Goal: Feedback & Contribution: Leave review/rating

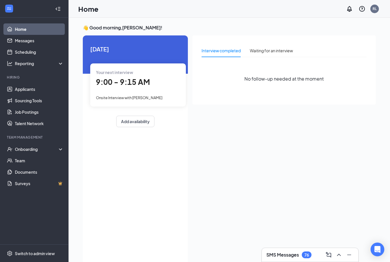
click at [123, 84] on span "9:00 - 9:15 AM" at bounding box center [123, 81] width 54 height 9
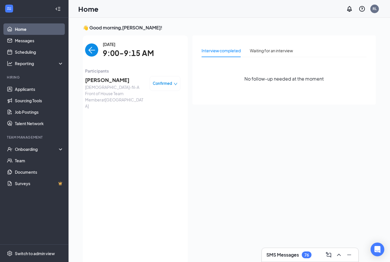
scroll to position [21, 0]
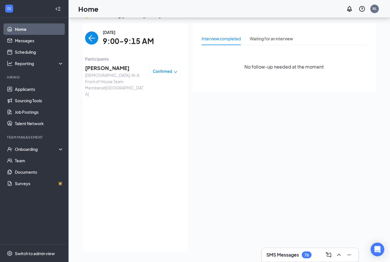
click at [113, 64] on span "[PERSON_NAME]" at bounding box center [115, 68] width 60 height 8
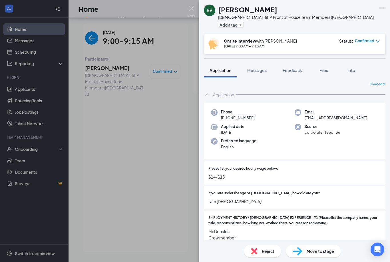
scroll to position [18, 0]
click at [283, 63] on button "Feedback" at bounding box center [292, 70] width 31 height 14
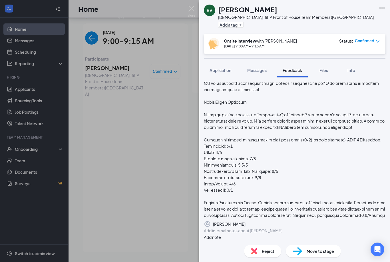
scroll to position [442, 0]
click at [256, 68] on span "Messages" at bounding box center [256, 70] width 19 height 5
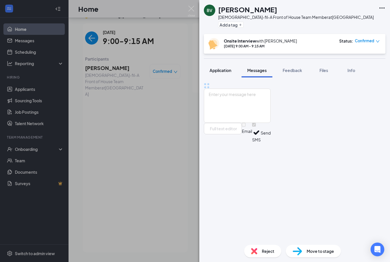
click at [218, 68] on span "Application" at bounding box center [221, 70] width 22 height 5
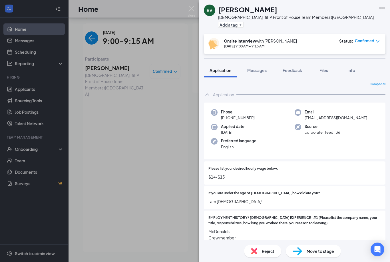
click at [217, 63] on button "Application" at bounding box center [220, 70] width 33 height 14
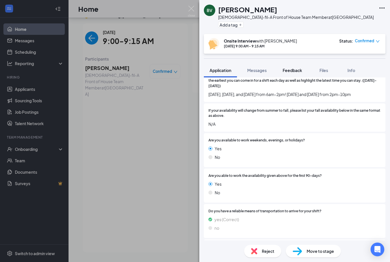
click at [294, 68] on span "Feedback" at bounding box center [292, 70] width 19 height 5
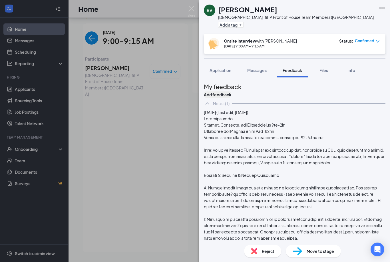
click at [231, 91] on button "Add feedback" at bounding box center [217, 94] width 27 height 6
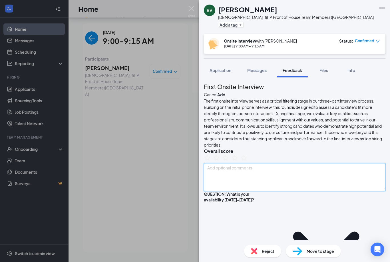
type textarea "'"
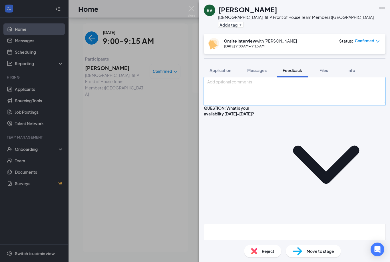
scroll to position [87, 0]
click at [267, 105] on textarea at bounding box center [295, 91] width 182 height 28
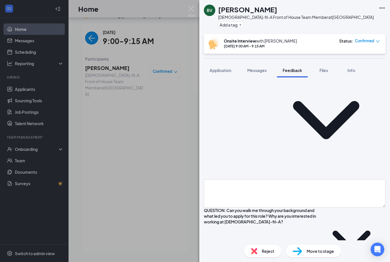
scroll to position [109, 0]
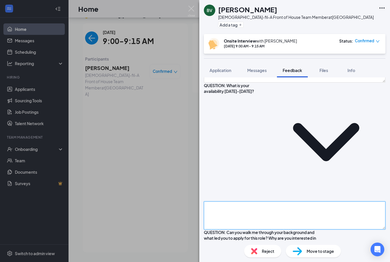
click at [283, 201] on textarea at bounding box center [295, 215] width 182 height 28
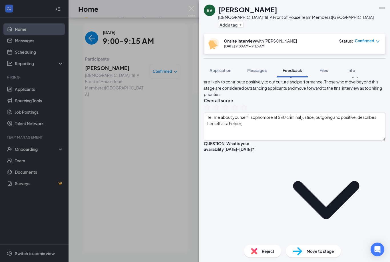
scroll to position [49, 0]
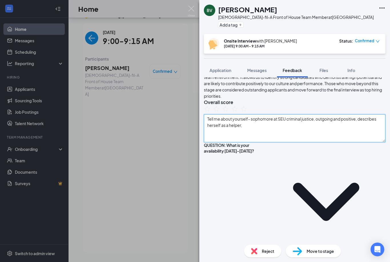
click at [352, 142] on textarea "Tell me about yourself- sophomore at SEU criminal justice, outgoing and positiv…" at bounding box center [295, 128] width 182 height 28
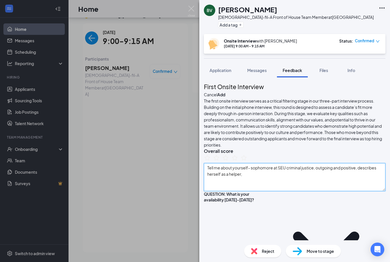
scroll to position [0, 0]
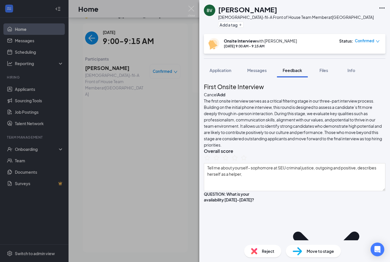
click at [239, 161] on icon "StarBorder" at bounding box center [234, 157] width 7 height 7
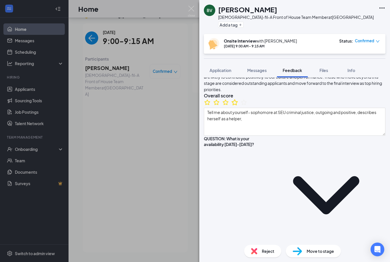
scroll to position [56, 0]
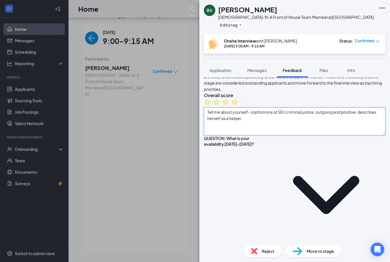
click at [317, 135] on textarea "Tell me about yourself- sophomore at SEU criminal justice, outgoing and positiv…" at bounding box center [295, 121] width 182 height 28
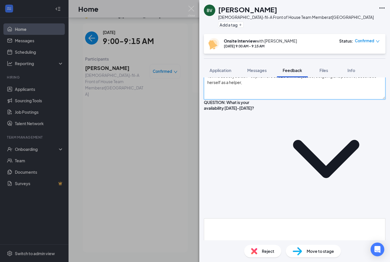
scroll to position [93, 0]
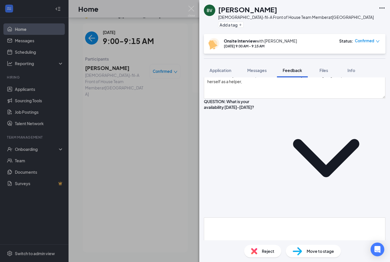
click at [326, 217] on textarea at bounding box center [295, 231] width 182 height 28
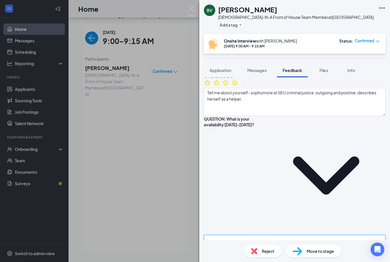
scroll to position [74, 0]
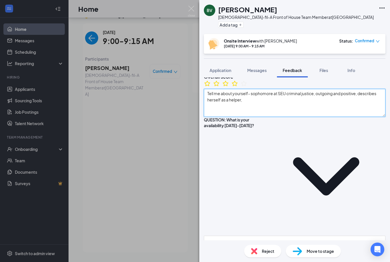
click at [330, 117] on textarea "Tell me about yourself- sophomore at SEU criminal justice, outgoing and positiv…" at bounding box center [295, 103] width 182 height 28
click at [304, 117] on textarea "Tell me about yourself- sophomore at SEU criminal justice, outgoing and positiv…" at bounding box center [295, 103] width 182 height 28
click at [297, 117] on textarea "Tell me about yourself- sophomore at SEU criminal justice, outgoing and positiv…" at bounding box center [295, 103] width 182 height 28
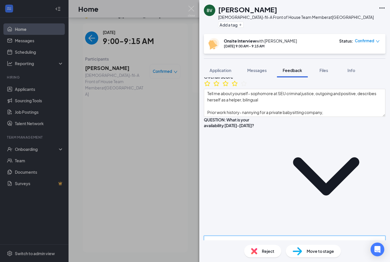
click at [265, 236] on textarea at bounding box center [295, 250] width 182 height 28
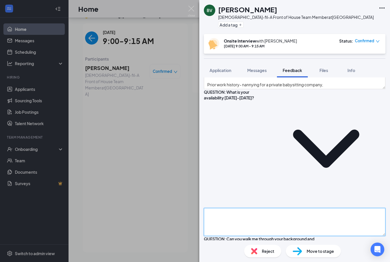
scroll to position [104, 0]
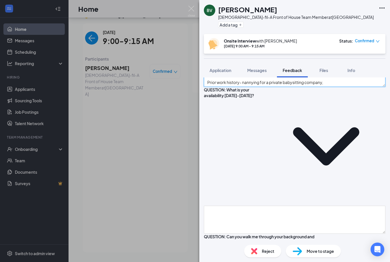
click at [343, 87] on textarea "Tell me about yourself- sophomore at SEU criminal justice, outgoing and positiv…" at bounding box center [295, 73] width 182 height 28
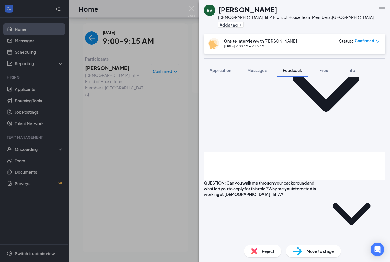
scroll to position [161, 0]
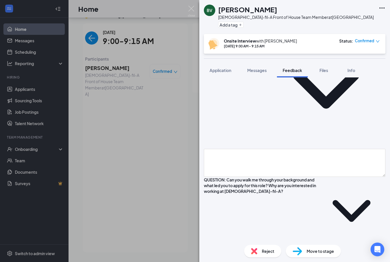
type textarea "Tell me about yourself- sophomore at SEU criminal justice, outgoing and positiv…"
click at [286, 245] on textarea at bounding box center [295, 259] width 182 height 28
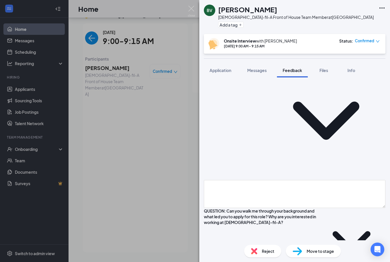
scroll to position [121, 0]
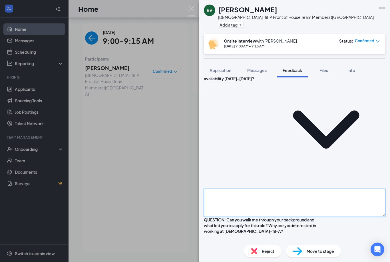
click at [309, 189] on textarea at bounding box center [295, 203] width 182 height 28
click at [230, 189] on textarea "Tue, thur 6pm-2 Wed," at bounding box center [295, 203] width 182 height 28
click at [257, 189] on textarea "Tue, thur sat 6pm-2 Wed," at bounding box center [295, 203] width 182 height 28
type textarea "Tue, thur sat 6pm-2 Wed, [DATE] 2-10"
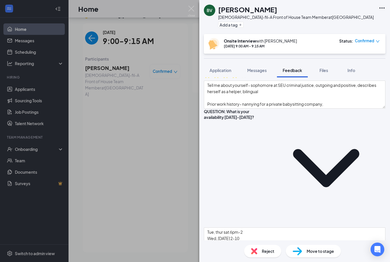
scroll to position [81, 0]
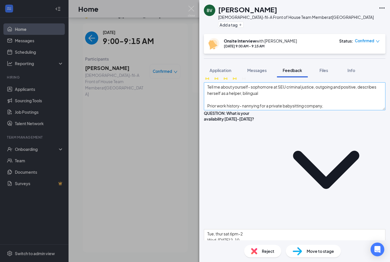
type textarea "the warm environment, loves how the team members great guests and the [DEMOGRAP…"
click at [316, 110] on textarea "Tell me about yourself- sophomore at SEU criminal justice, outgoing and positiv…" at bounding box center [295, 96] width 182 height 28
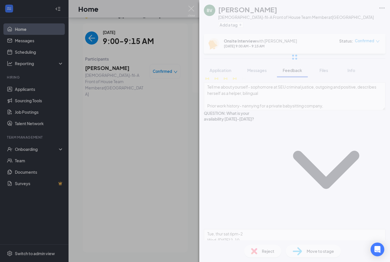
click at [332, 128] on div "BV [PERSON_NAME][DEMOGRAPHIC_DATA]-fil-A Front of House Team Member at [GEOGRAP…" at bounding box center [294, 131] width 191 height 262
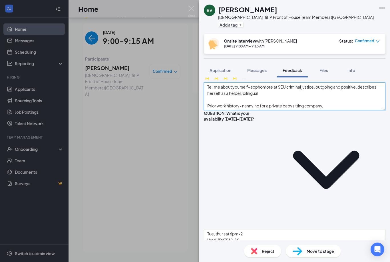
click at [362, 110] on textarea "Tell me about yourself- sophomore at SEU criminal justice, outgoing and positiv…" at bounding box center [295, 96] width 182 height 28
click at [324, 110] on textarea "Tell me about yourself- sophomore at SEU criminal justice, outgoing and positiv…" at bounding box center [295, 96] width 182 height 28
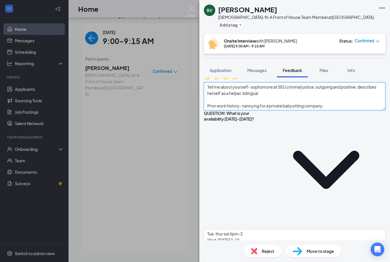
click at [324, 110] on textarea "Tell me about yourself- sophomore at SEU criminal justice, outgoing and positiv…" at bounding box center [295, 96] width 182 height 28
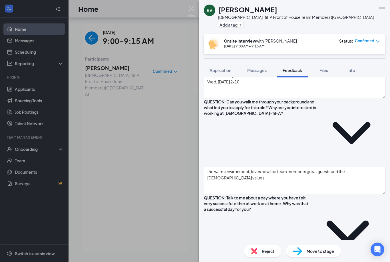
type textarea "Tell me about yourself- sophomore at SEU criminal justice, outgoing and positiv…"
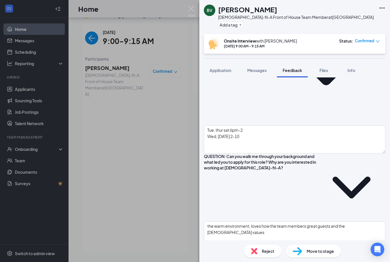
scroll to position [182, 0]
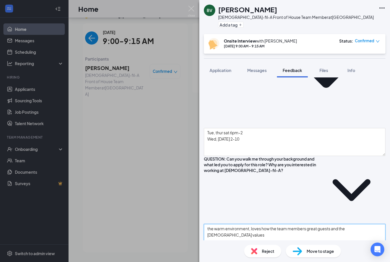
click at [347, 224] on textarea "the warm environment, loves how the team members great guests and the [DEMOGRAP…" at bounding box center [295, 238] width 182 height 28
type textarea "the warm environment, loves how the team members great guests and the [DEMOGRAP…"
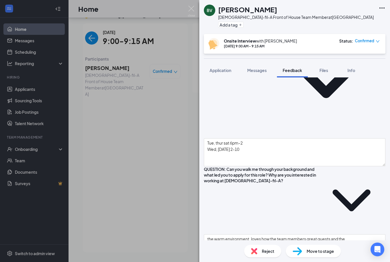
scroll to position [172, 0]
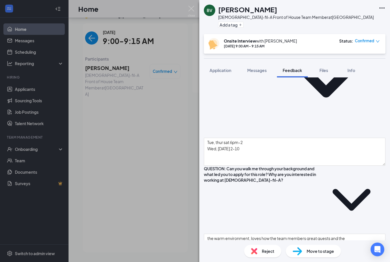
type textarea "Just waking up, with a positive outlook on life, being able to maintain a good …"
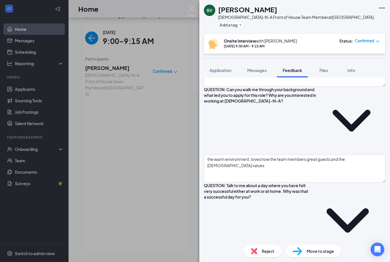
scroll to position [298, 0]
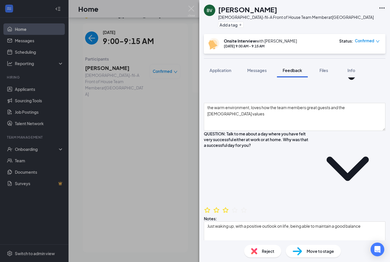
type textarea "At her previous job she was really busy and she was translating for a guests, h…"
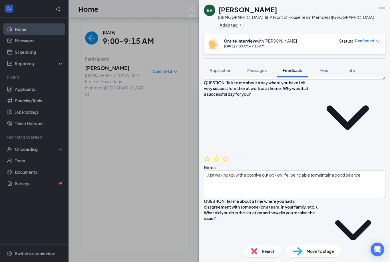
scroll to position [356, 0]
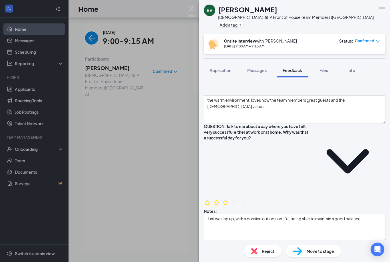
scroll to position [311, 0]
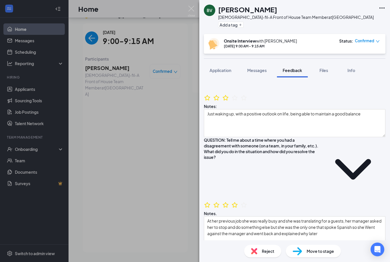
scroll to position [420, 0]
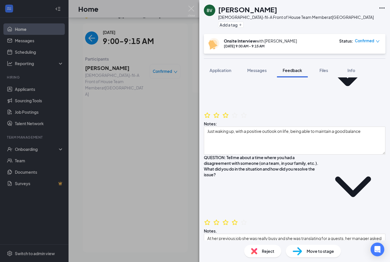
scroll to position [397, 0]
type textarea "always tries to help when she sees someone struggling for example older people …"
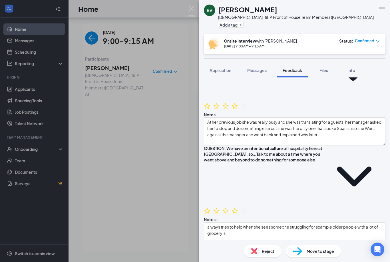
scroll to position [513, 0]
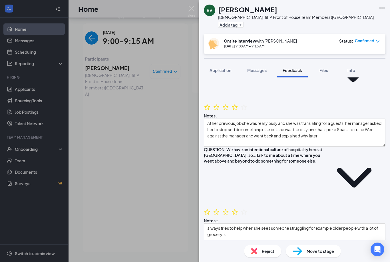
type textarea "Had to stretch a lot at [PERSON_NAME] since they were typically low staffed, gu…"
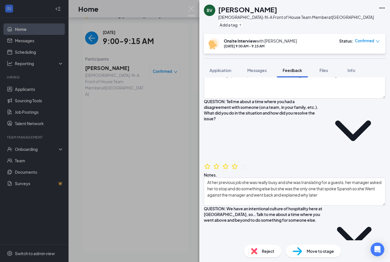
scroll to position [452, 0]
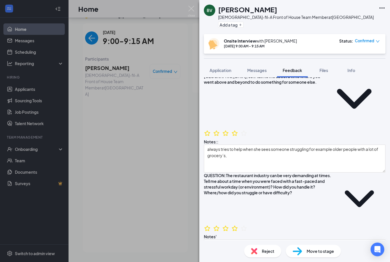
scroll to position [602, 0]
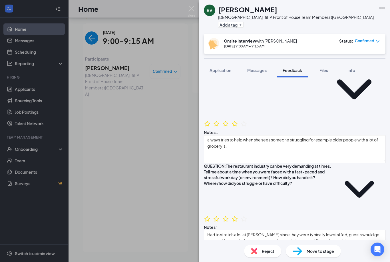
type textarea "Very helpful, kind and joyful, felt like she was always a big help, always went…"
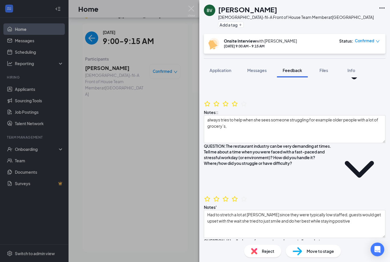
scroll to position [622, 0]
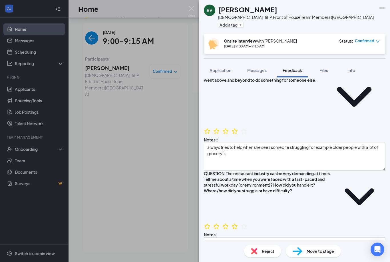
scroll to position [599, 0]
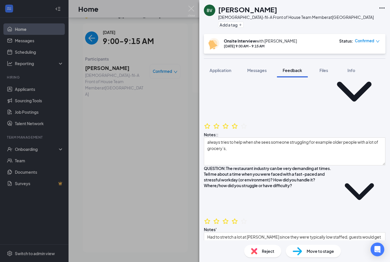
type textarea "Her patience level is extremely well, is bilingual,"
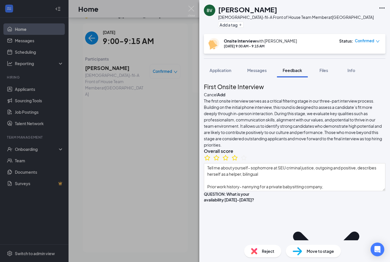
scroll to position [0, 0]
type textarea "Tue, thur sat 6pm-2 Wed, [DATE] 2-10 Wants full time"
click at [225, 91] on button "Add" at bounding box center [221, 94] width 8 height 6
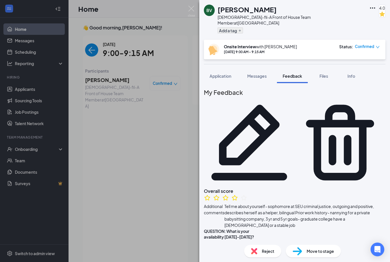
click at [239, 27] on button "Add a tag" at bounding box center [230, 30] width 25 height 6
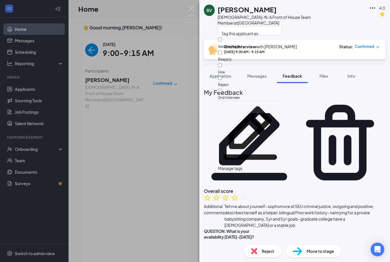
click at [229, 89] on label "2nd interview" at bounding box center [250, 94] width 64 height 11
click at [222, 89] on input "2nd interview" at bounding box center [220, 91] width 4 height 4
checkbox input "true"
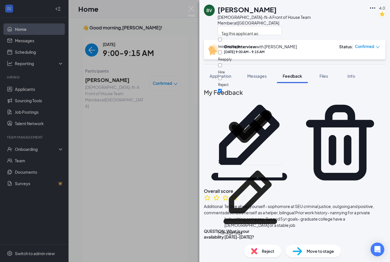
click at [326, 194] on div at bounding box center [295, 198] width 182 height 9
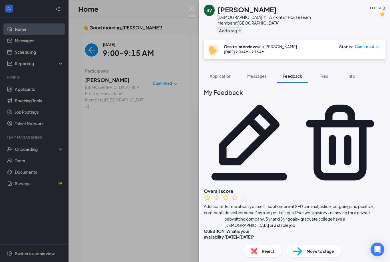
click at [240, 27] on button "Add a tag" at bounding box center [230, 30] width 25 height 6
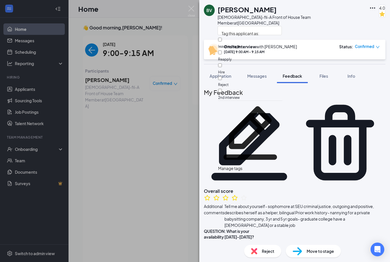
click at [222, 89] on input "2nd interview" at bounding box center [220, 91] width 4 height 4
checkbox input "true"
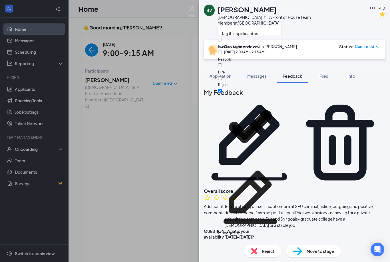
click at [333, 20] on div "BV [PERSON_NAME] [DEMOGRAPHIC_DATA]-fil-A Front of House Team Member at [GEOGRA…" at bounding box center [294, 20] width 191 height 40
